Goal: Task Accomplishment & Management: Use online tool/utility

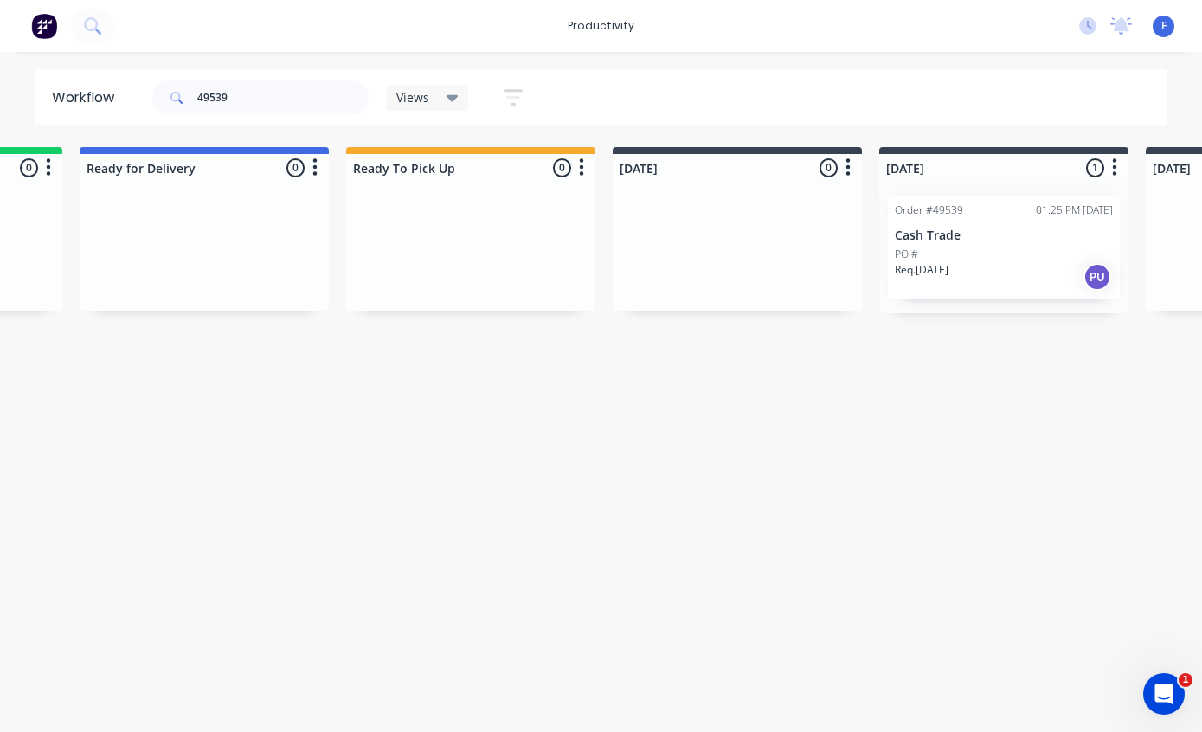
scroll to position [0, 240]
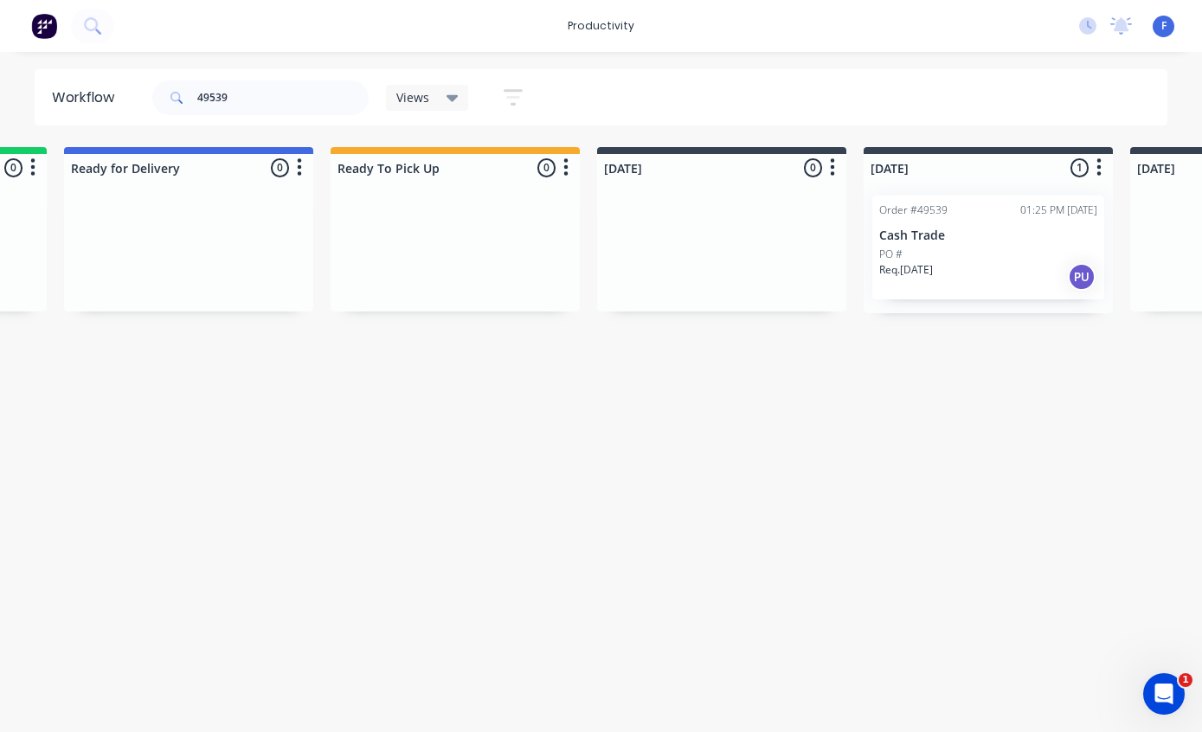
click at [970, 222] on div "Order #49539 01:25 PM [DATE] Cash Trade PO # Req. [DATE] PU" at bounding box center [989, 248] width 232 height 104
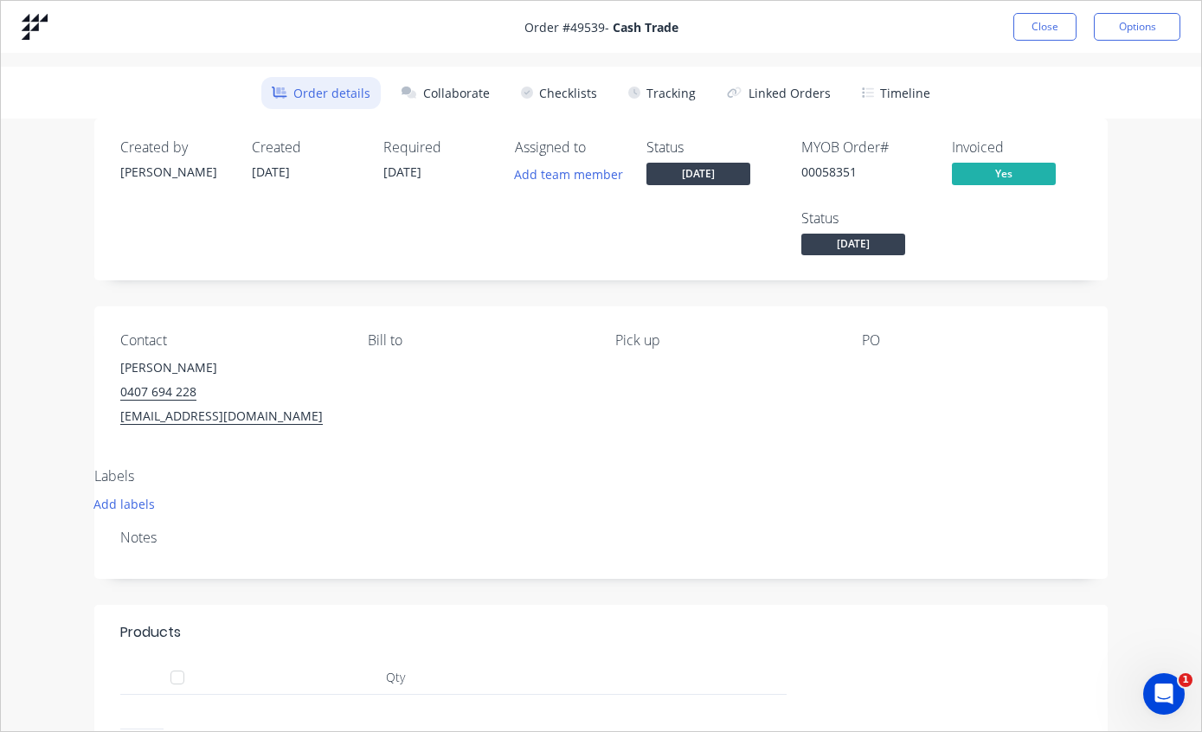
click at [672, 89] on button "Tracking" at bounding box center [662, 93] width 88 height 32
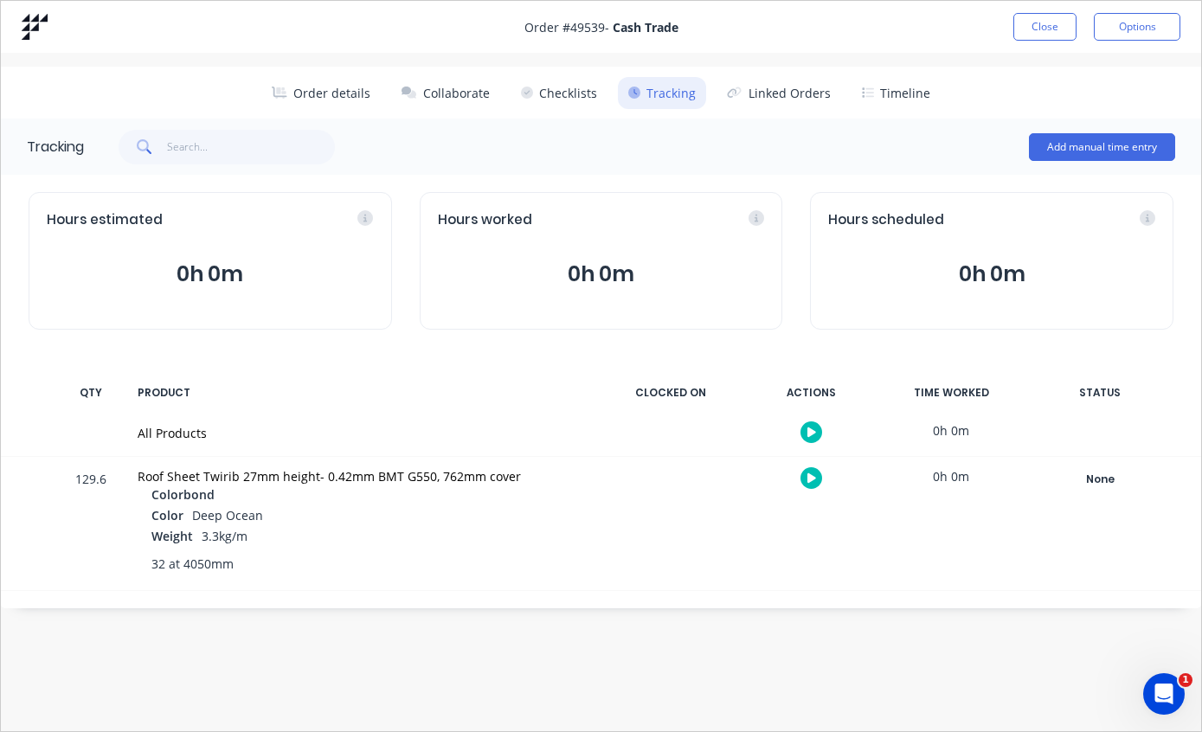
click at [1087, 477] on div "None" at bounding box center [1100, 479] width 125 height 23
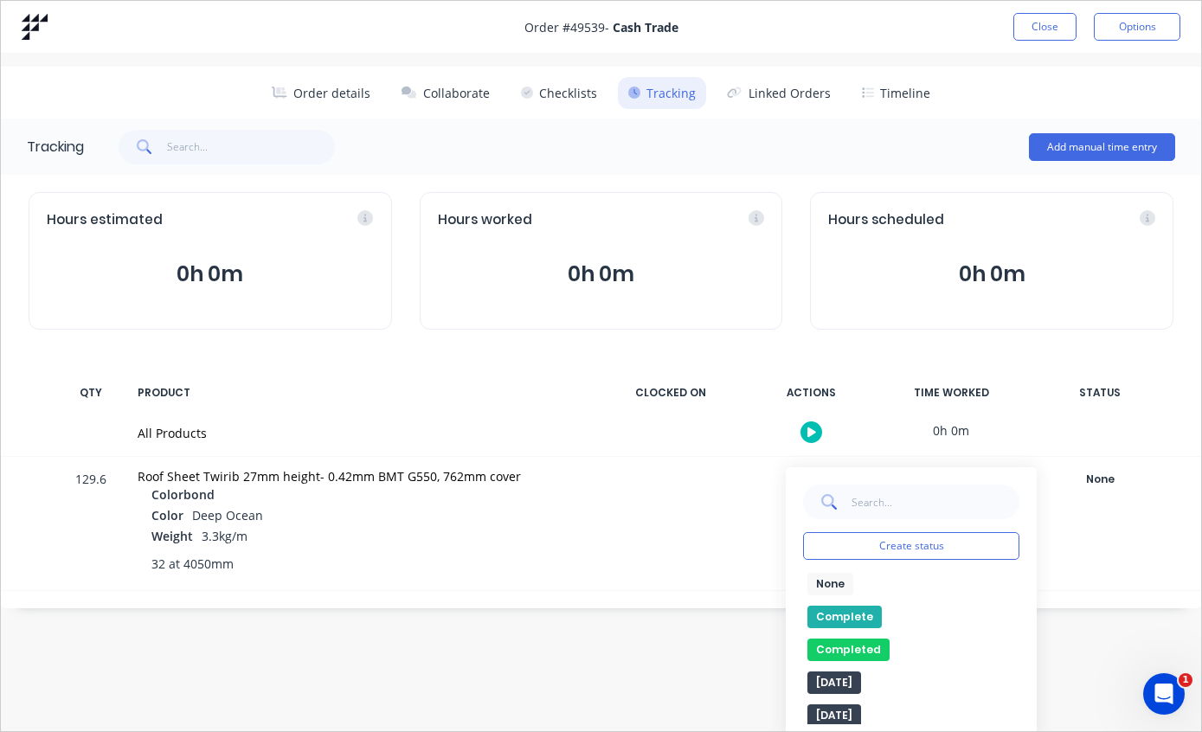
click at [852, 610] on button "Complete" at bounding box center [845, 617] width 74 height 23
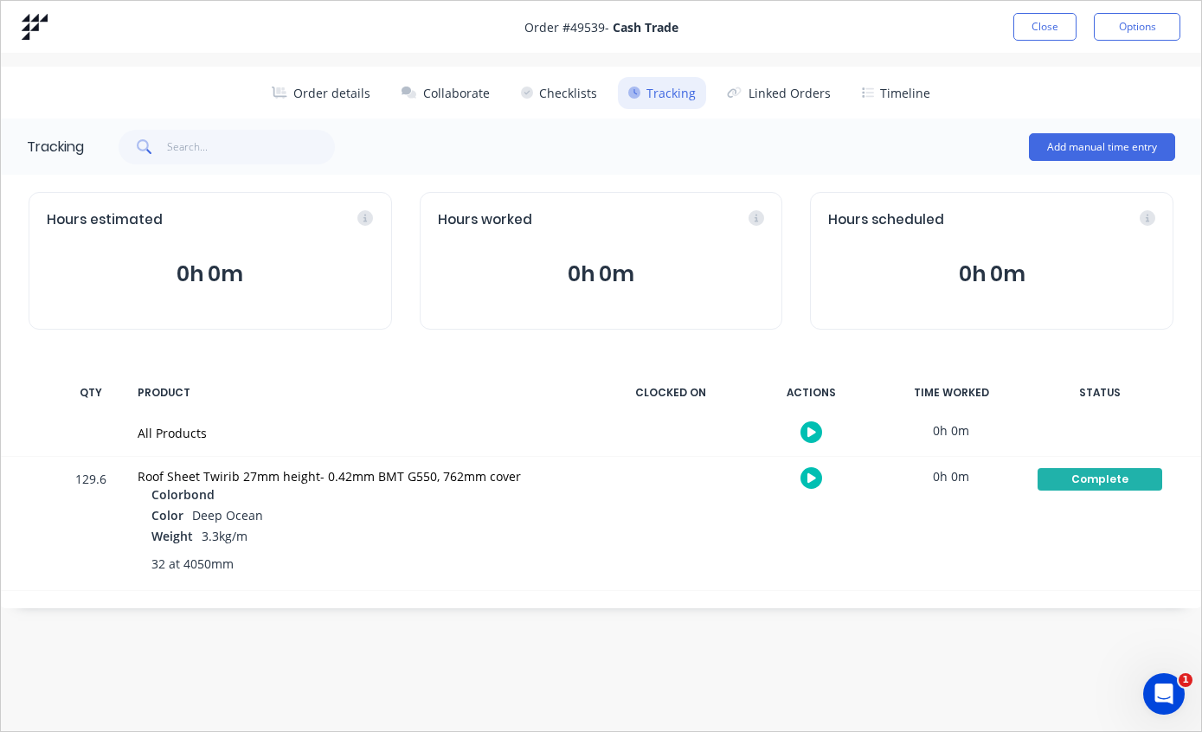
click at [1051, 25] on button "Close" at bounding box center [1045, 27] width 63 height 28
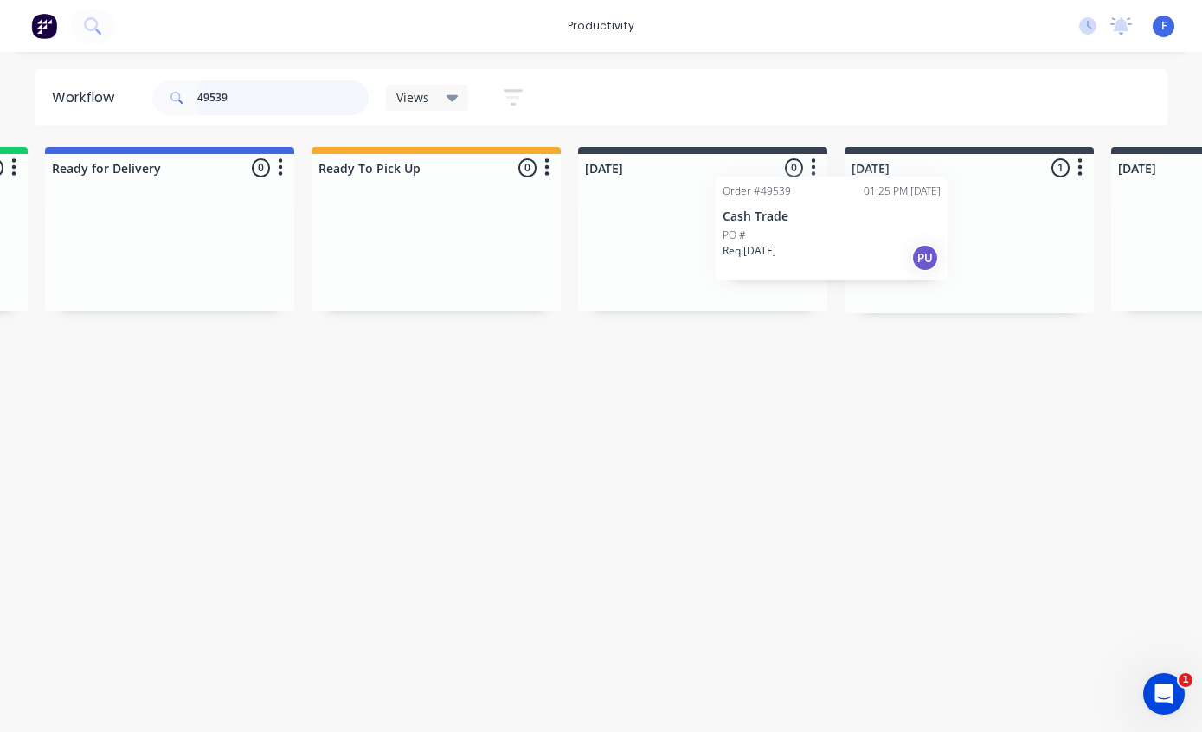
scroll to position [0, 260]
click at [319, 93] on input "49539" at bounding box center [282, 98] width 171 height 35
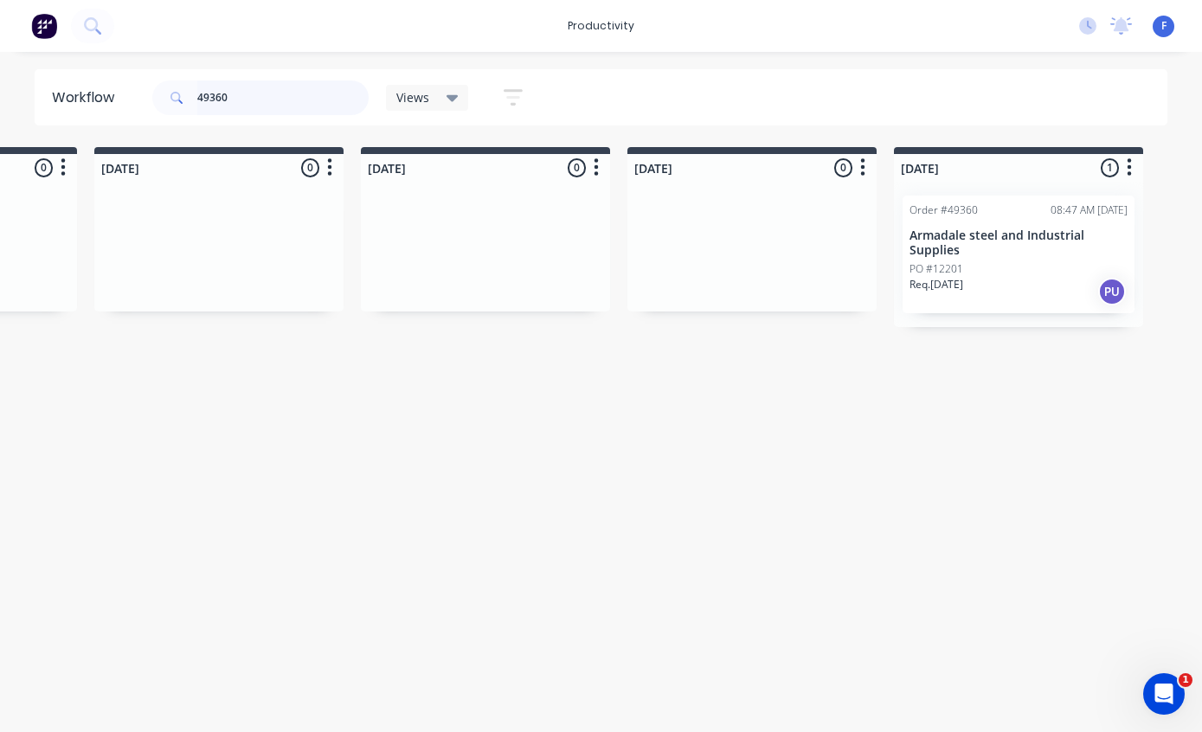
scroll to position [0, 1016]
type input "49360"
click at [1067, 229] on p "Armadale steel and Industrial Supplies" at bounding box center [1012, 243] width 218 height 29
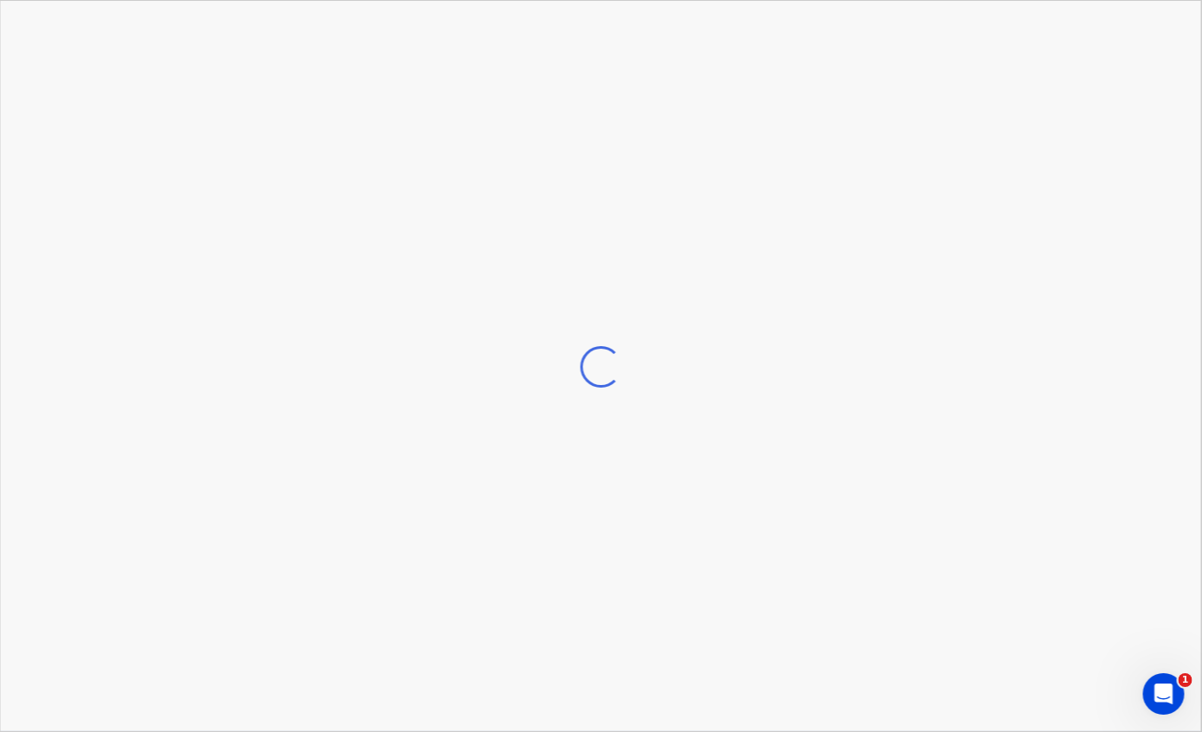
scroll to position [0, 1017]
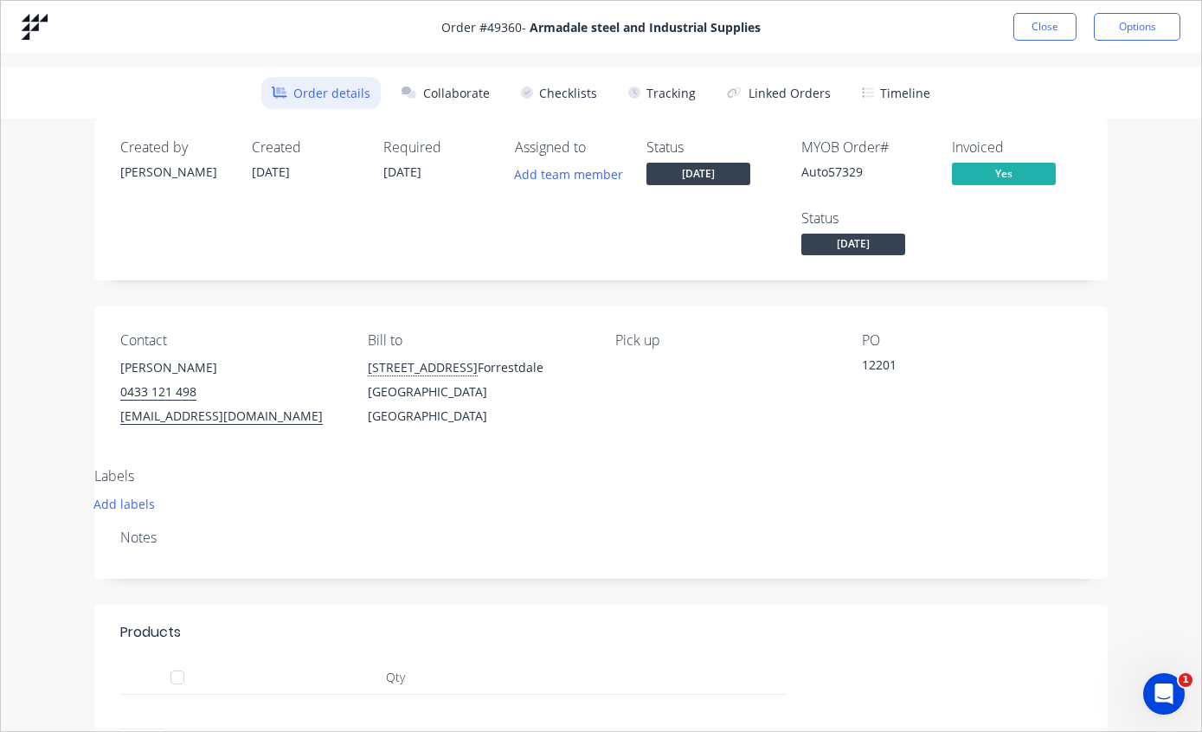
click at [680, 88] on button "Tracking" at bounding box center [662, 93] width 88 height 32
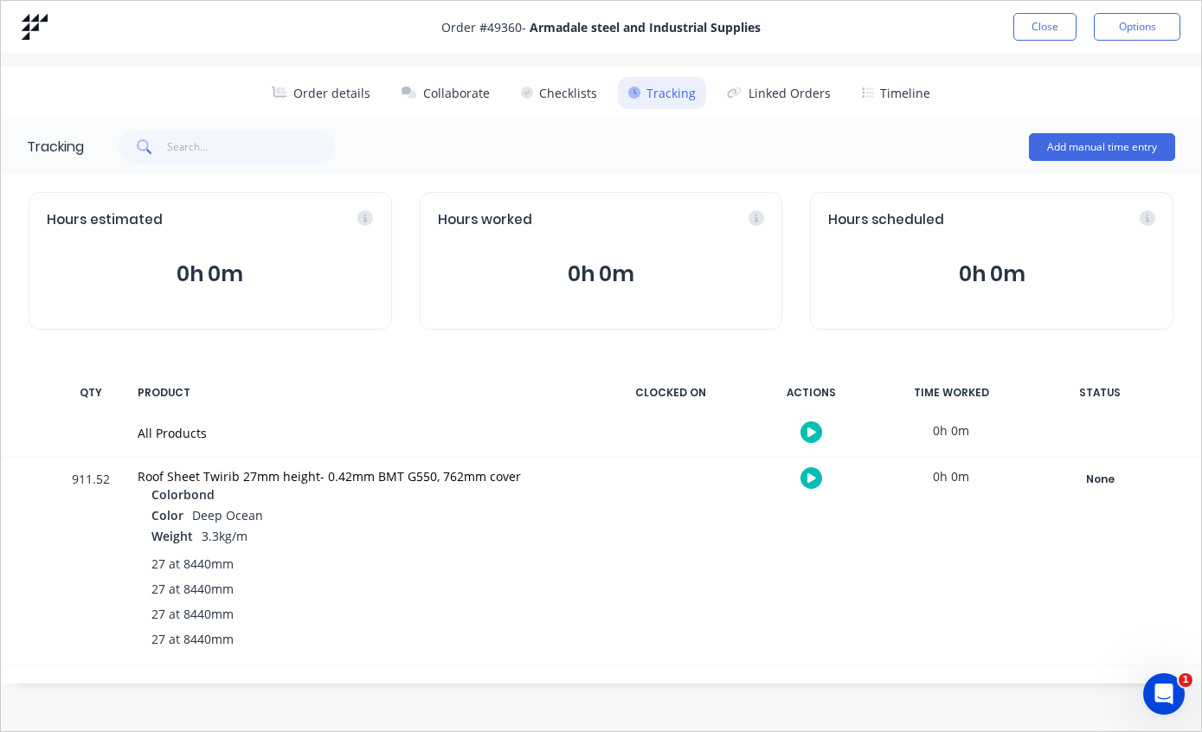
click at [1101, 488] on div "None" at bounding box center [1100, 479] width 125 height 23
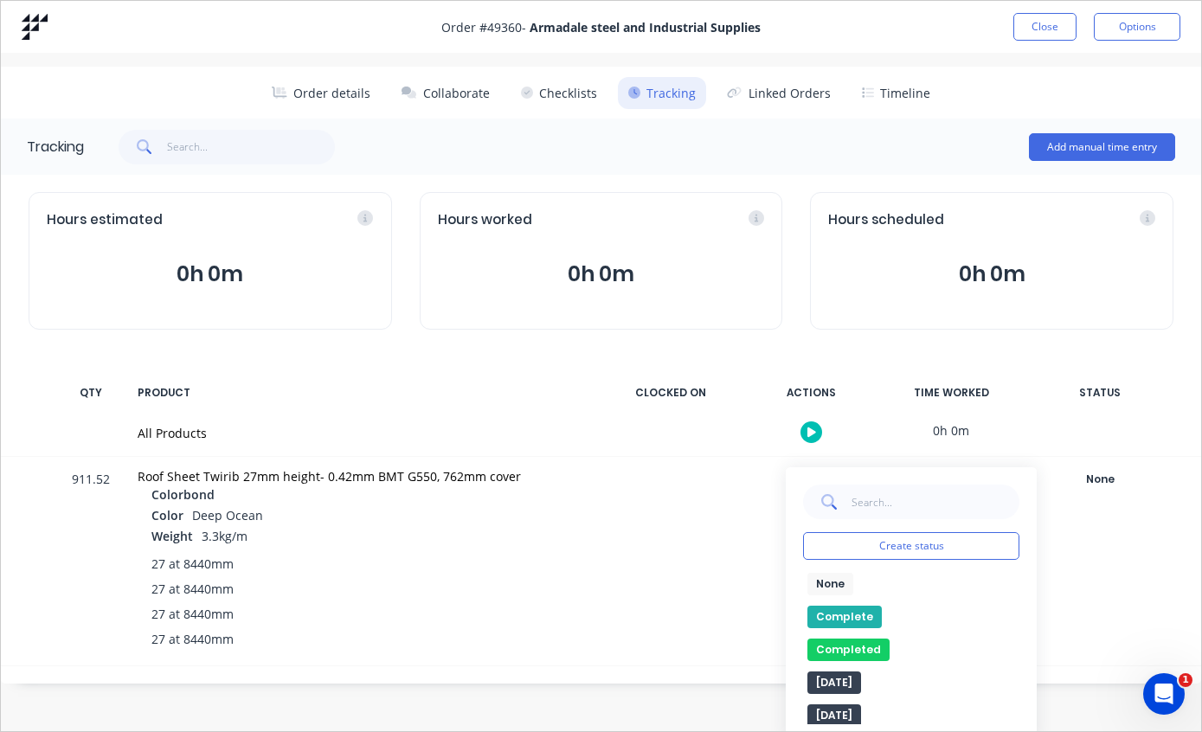
click at [857, 608] on button "Complete" at bounding box center [845, 617] width 74 height 23
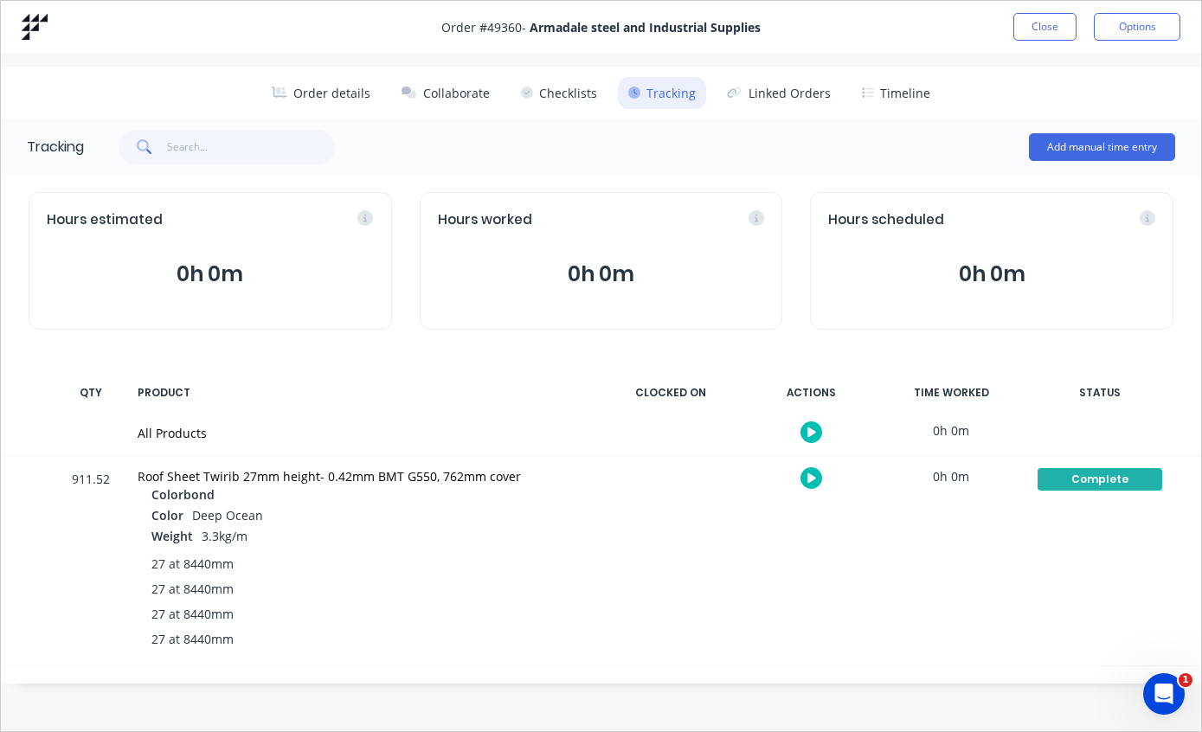
click at [1039, 24] on button "Close" at bounding box center [1045, 27] width 63 height 28
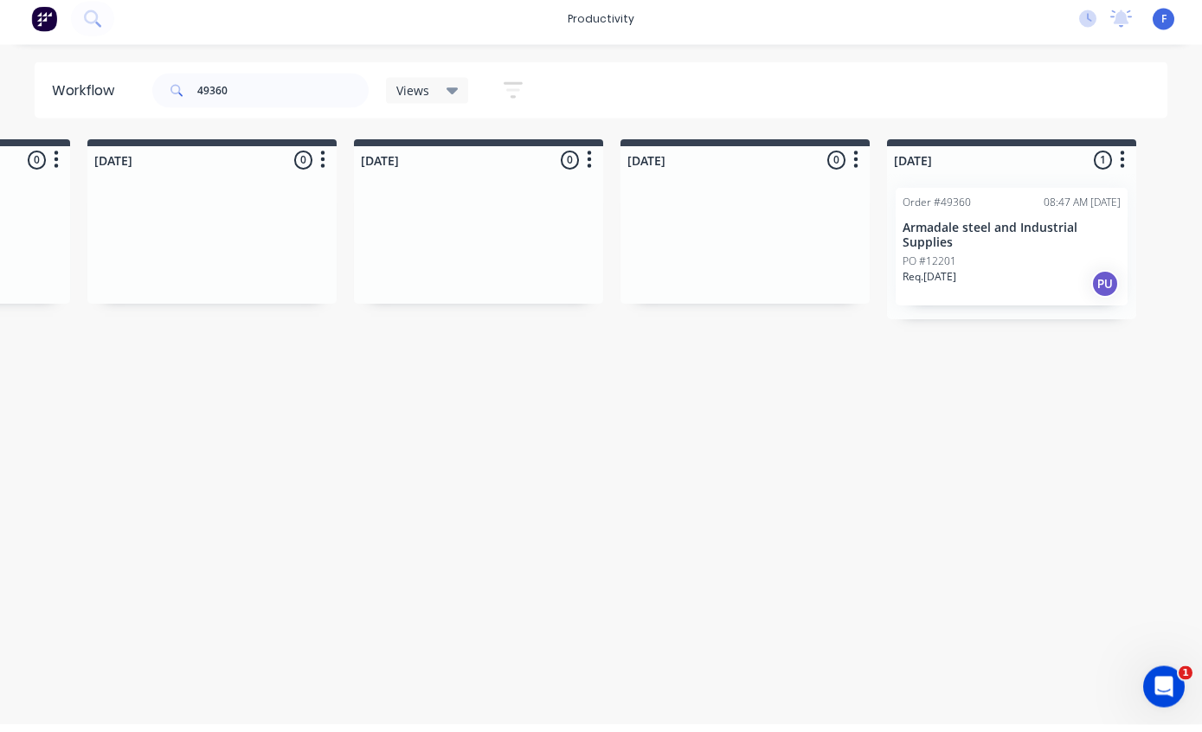
click at [933, 203] on div "Order #49360" at bounding box center [937, 211] width 68 height 16
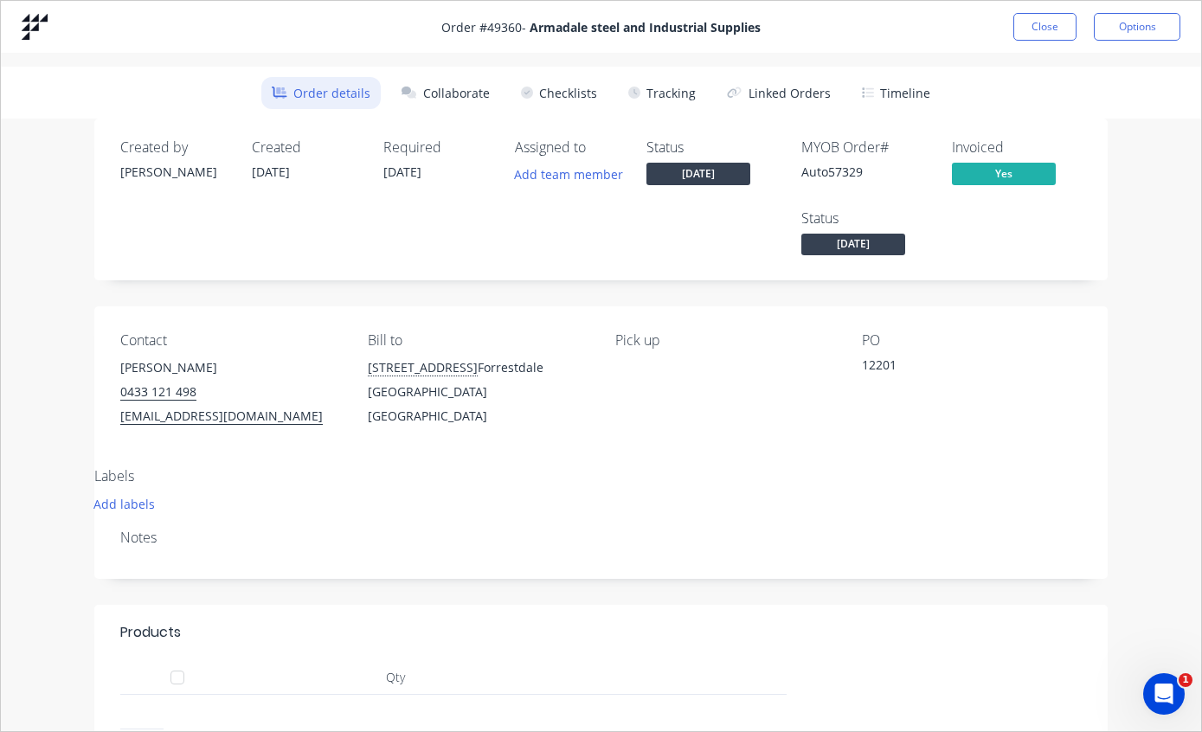
click at [1059, 23] on button "Close" at bounding box center [1045, 27] width 63 height 28
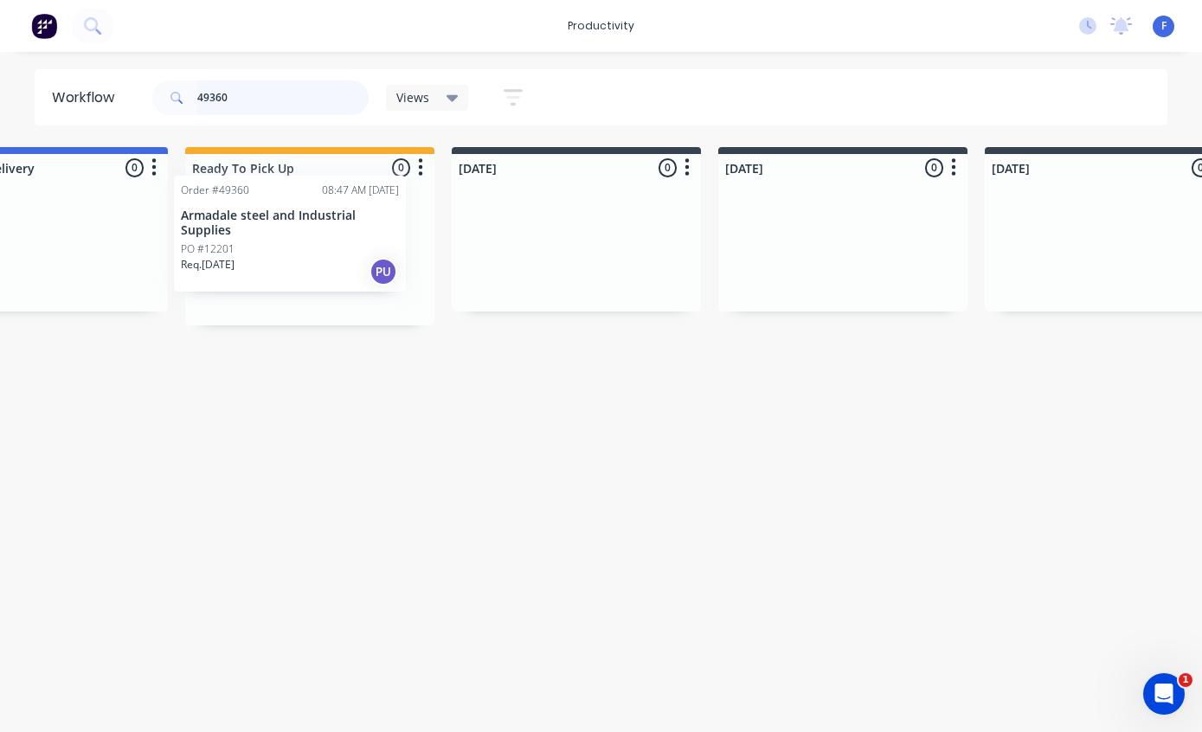
scroll to position [7, 384]
